Goal: Check status

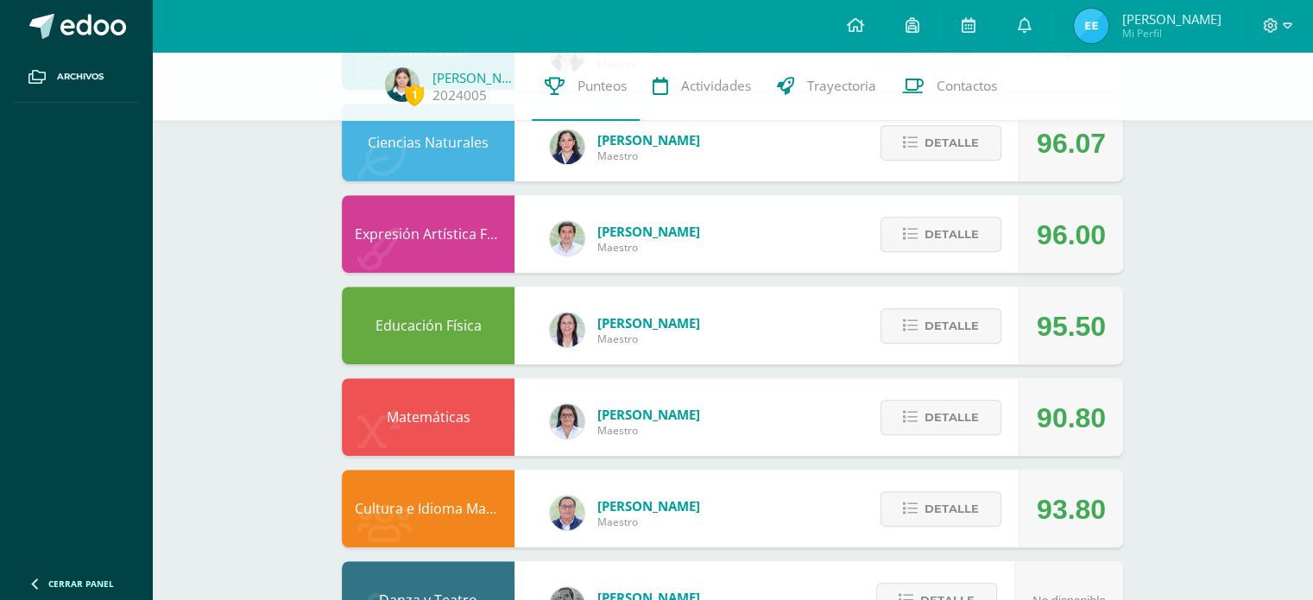
scroll to position [997, 0]
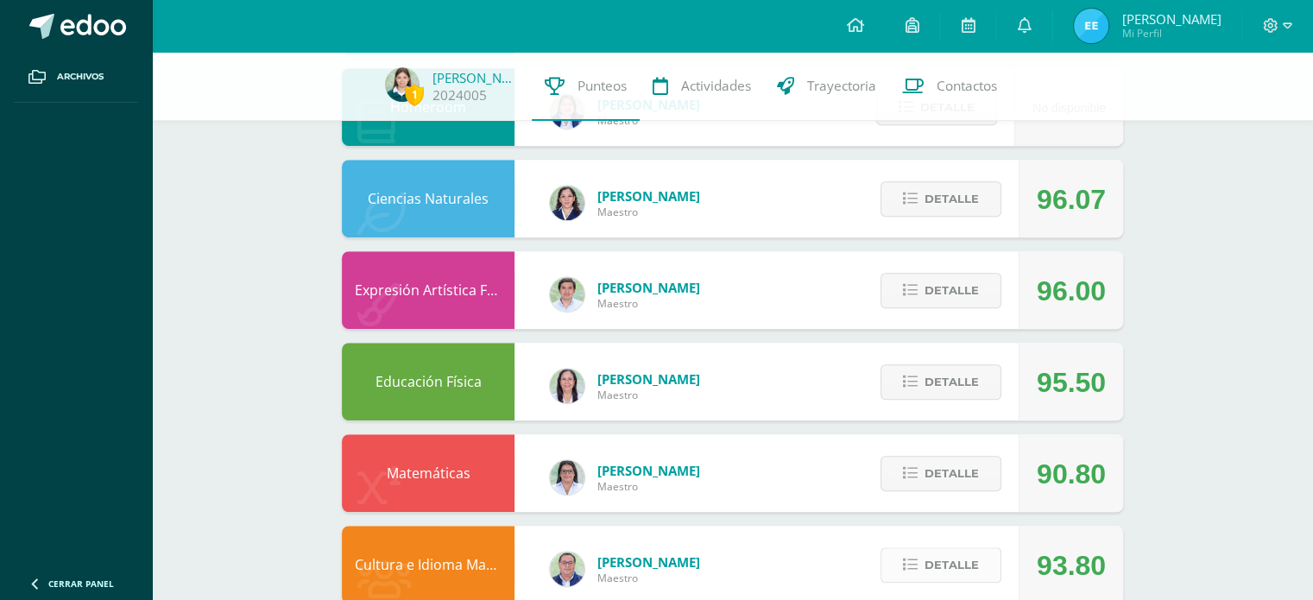
click at [991, 578] on button "Detalle" at bounding box center [940, 564] width 121 height 35
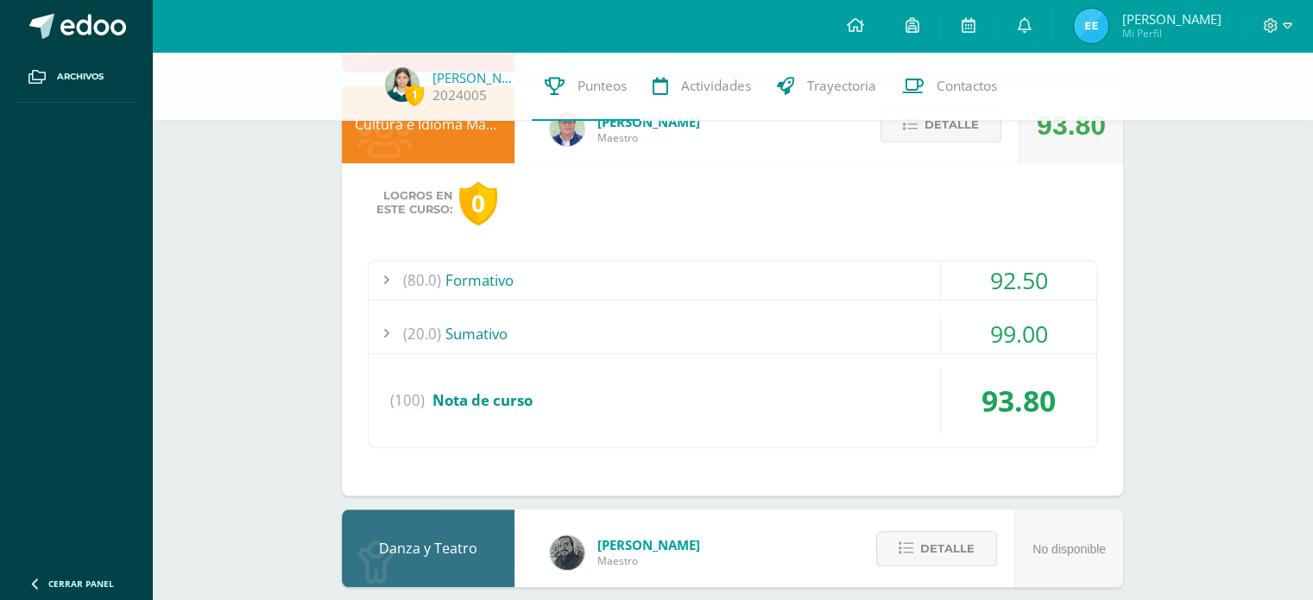
scroll to position [1395, 0]
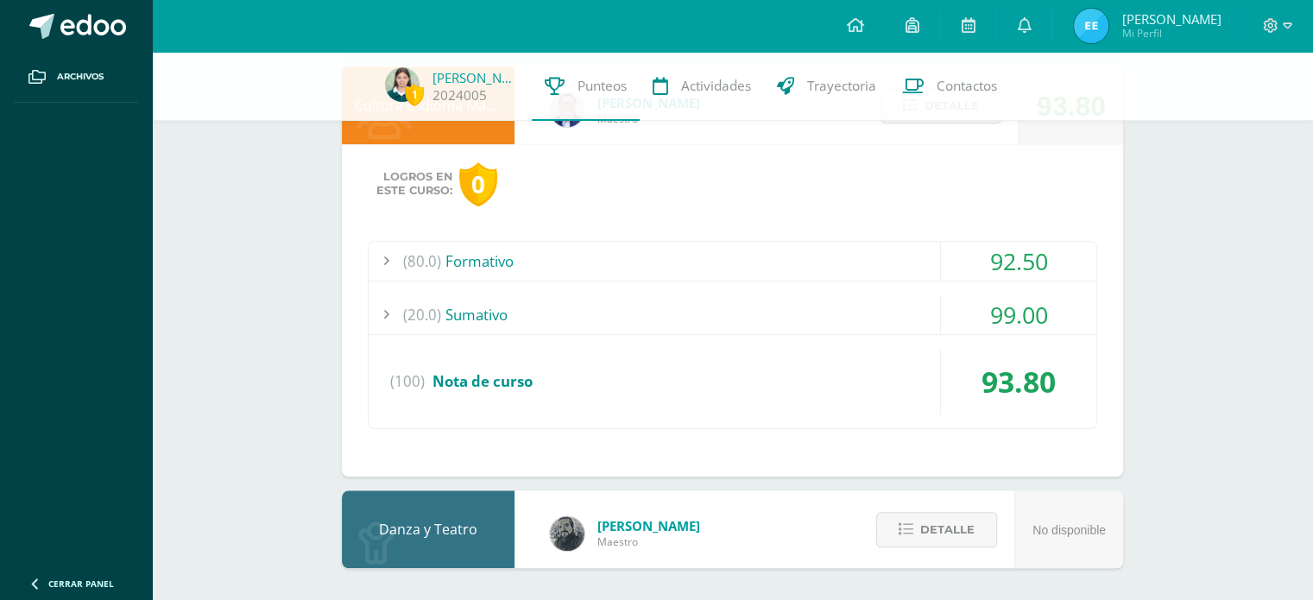
click at [1084, 246] on div "92.50" at bounding box center [1018, 261] width 155 height 39
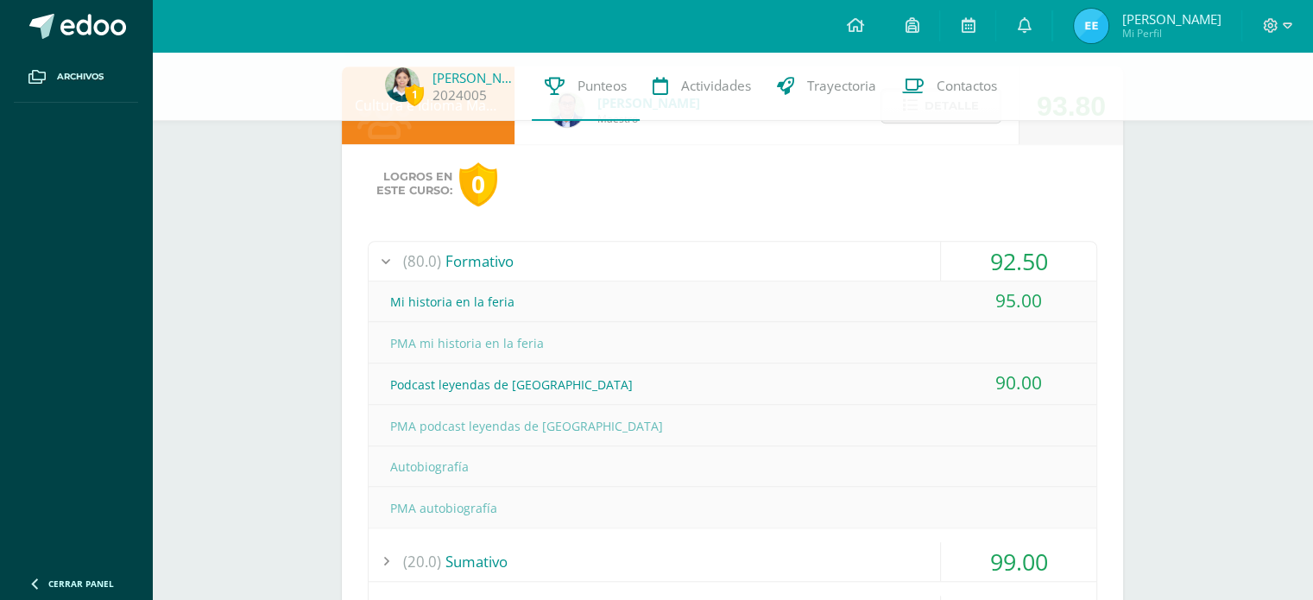
click at [1047, 249] on div "92.50" at bounding box center [1018, 261] width 155 height 39
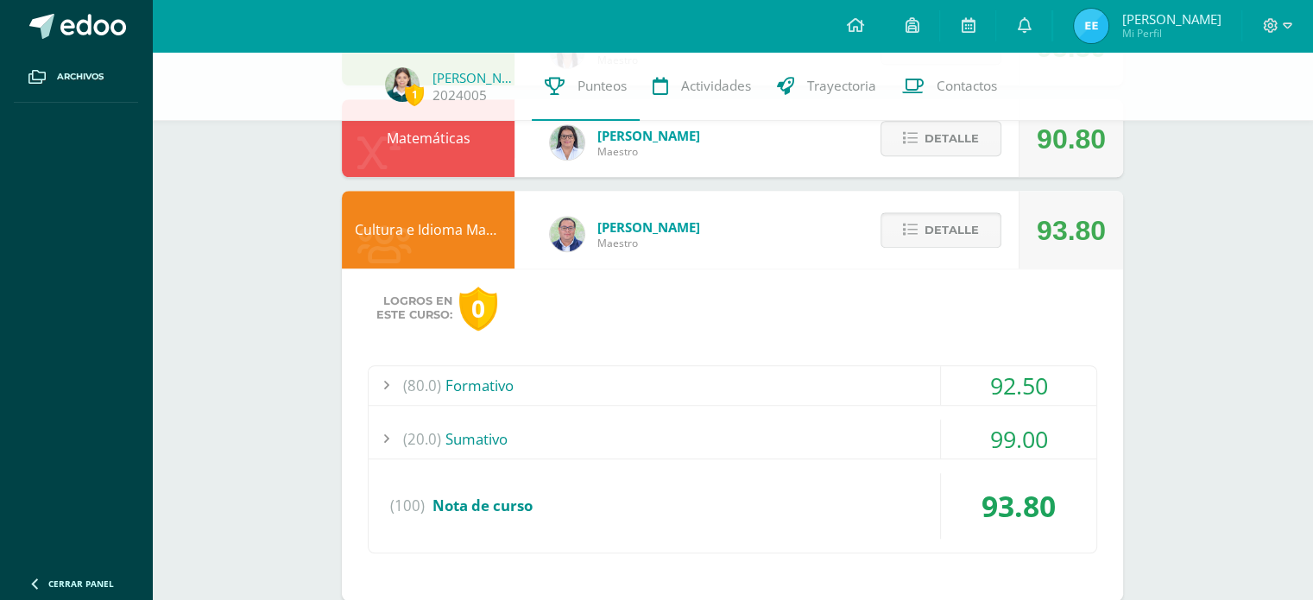
click at [999, 244] on button "Detalle" at bounding box center [940, 229] width 121 height 35
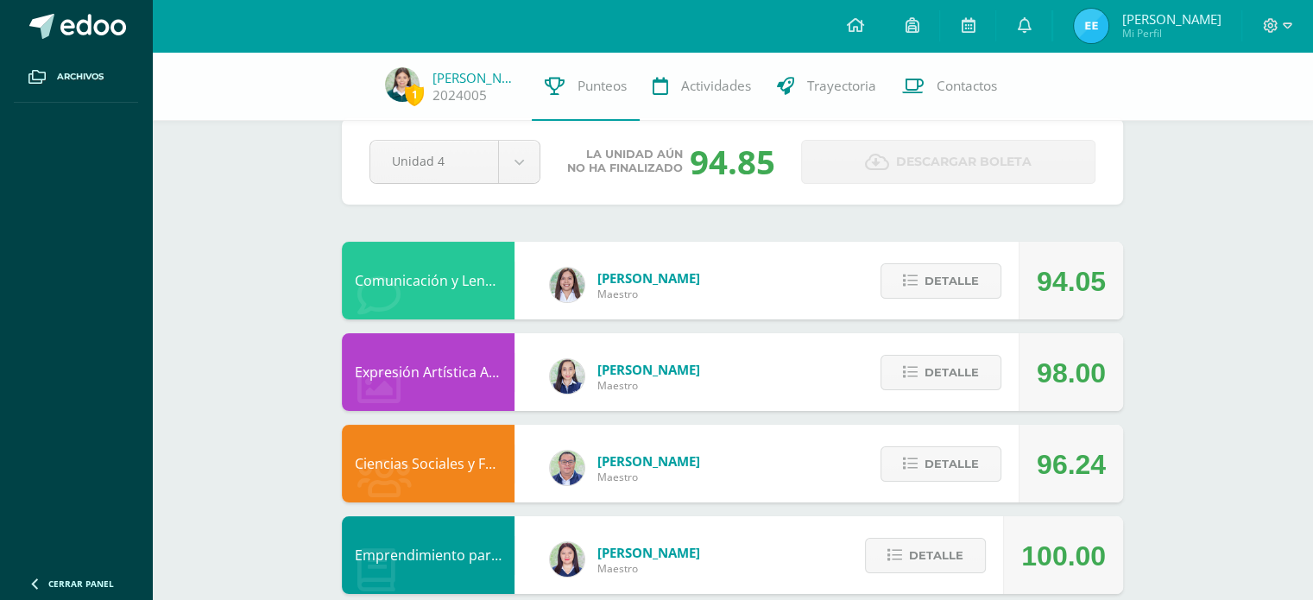
scroll to position [0, 0]
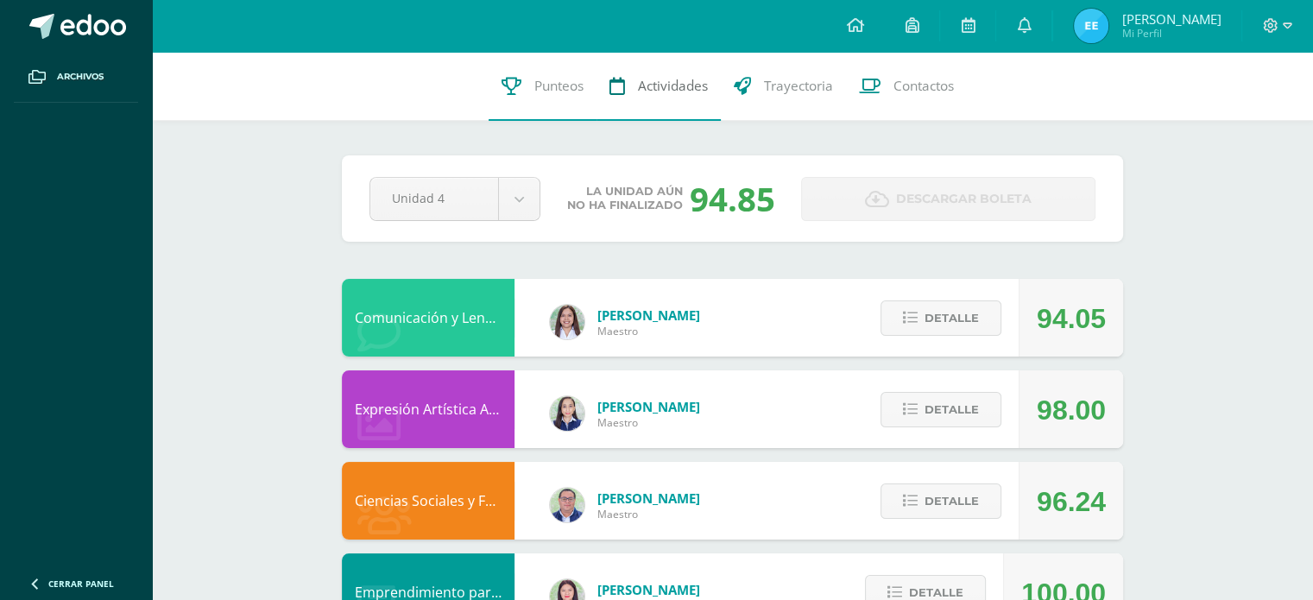
click at [647, 59] on link "Actividades" at bounding box center [658, 86] width 124 height 69
click at [652, 85] on span "Actividades" at bounding box center [673, 86] width 70 height 18
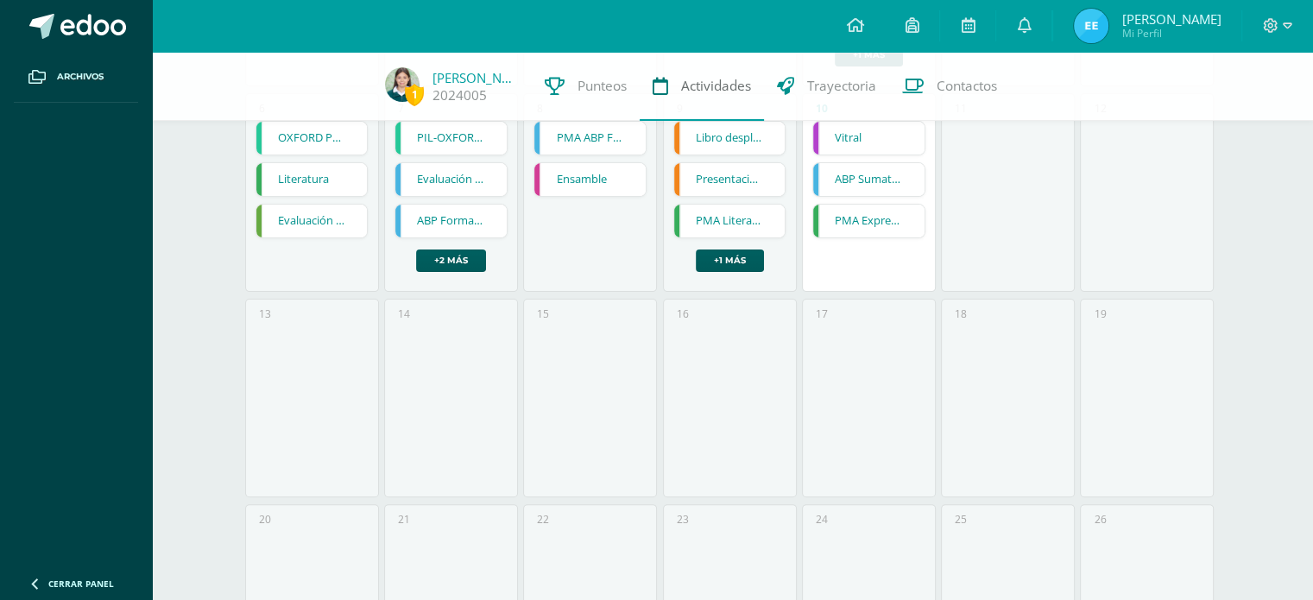
scroll to position [413, 0]
